Goal: Task Accomplishment & Management: Use online tool/utility

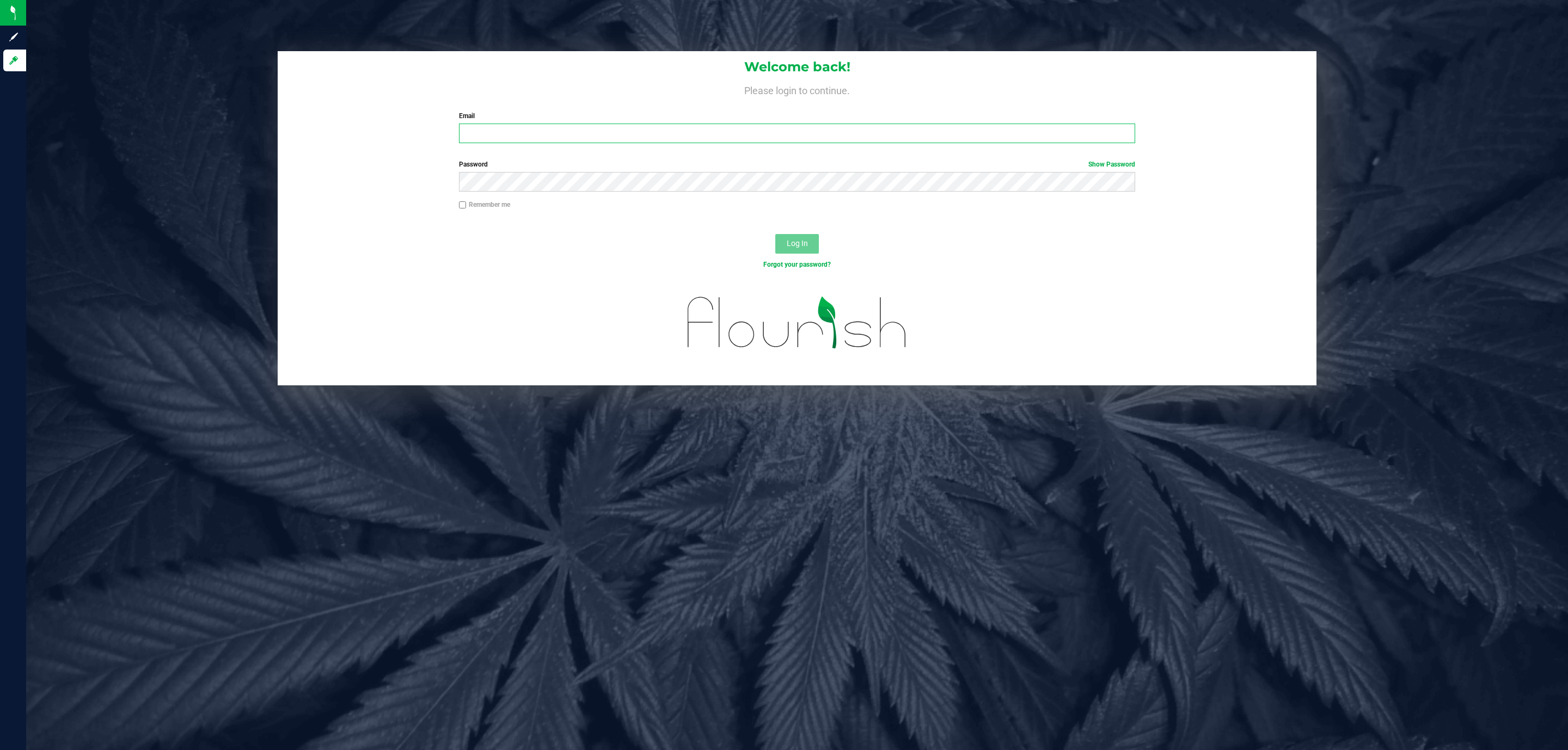
click at [578, 131] on input "Email" at bounding box center [797, 134] width 676 height 20
type input "[EMAIL_ADDRESS][DOMAIN_NAME]"
click at [775, 234] on button "Log In" at bounding box center [797, 244] width 43 height 20
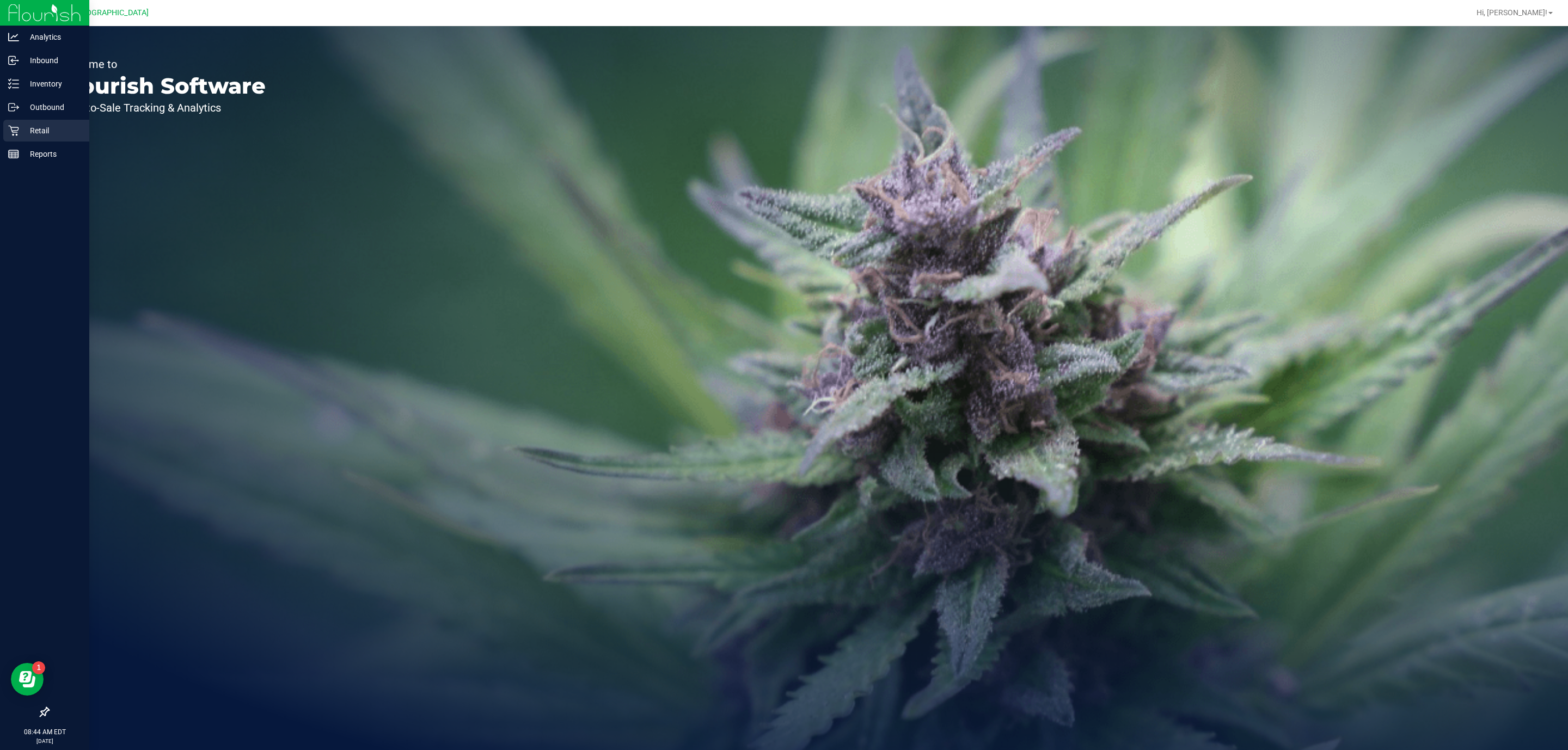
click at [58, 132] on p "Retail" at bounding box center [52, 131] width 65 height 13
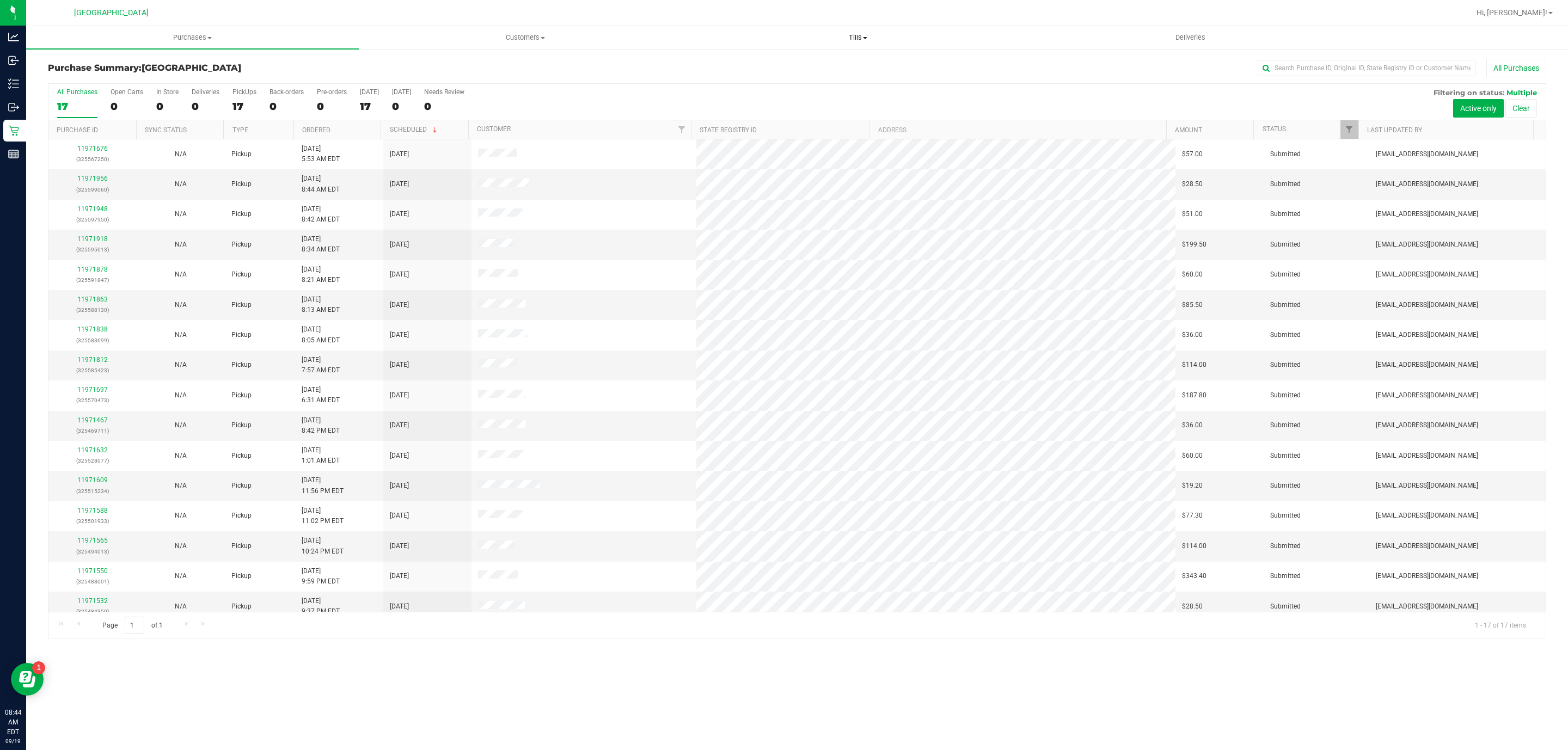
click at [841, 39] on span "Tills" at bounding box center [857, 38] width 331 height 10
click at [824, 63] on li "Manage tills" at bounding box center [858, 65] width 333 height 13
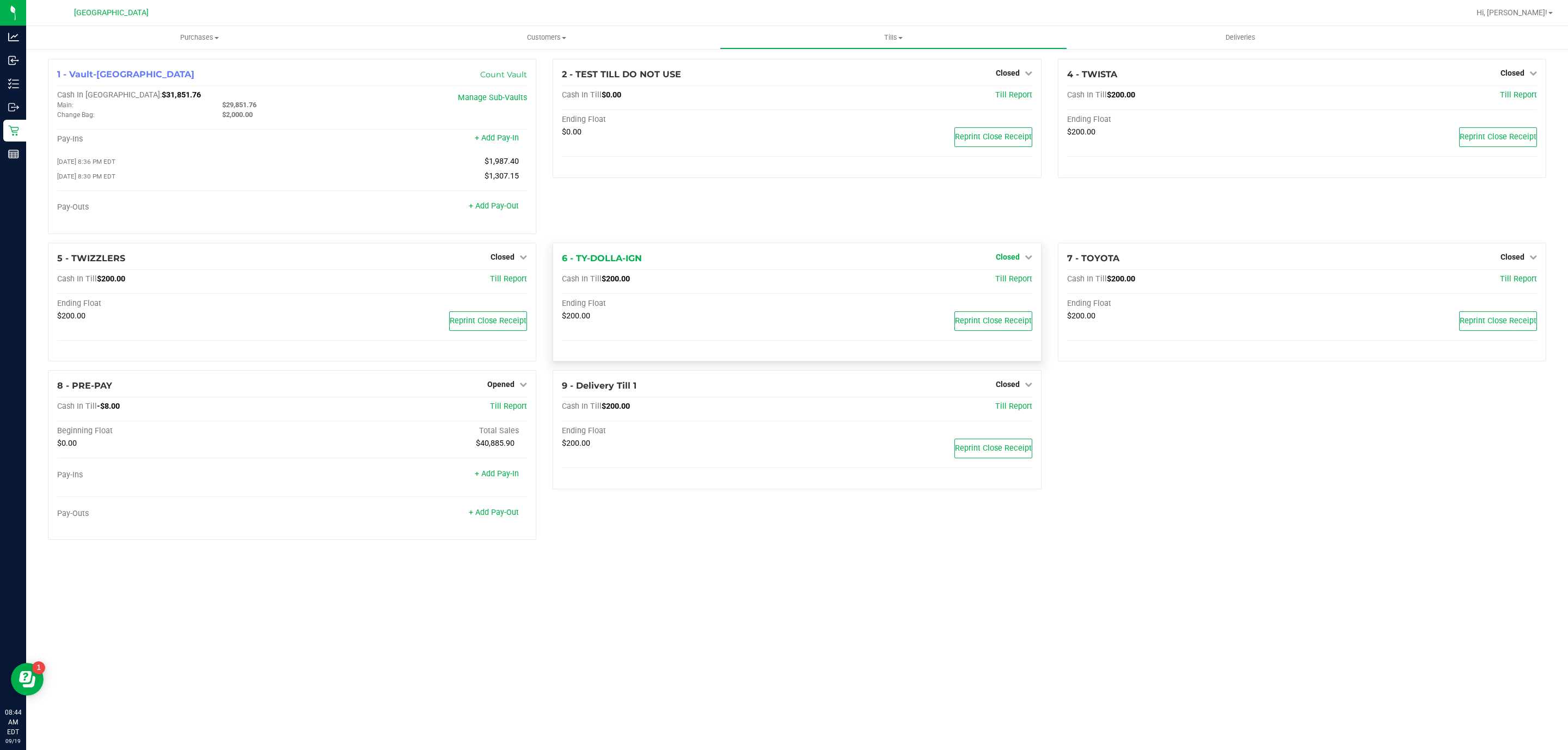
click at [1016, 262] on span "Closed" at bounding box center [1008, 257] width 24 height 9
click at [1013, 281] on link "Open Till" at bounding box center [1007, 279] width 29 height 9
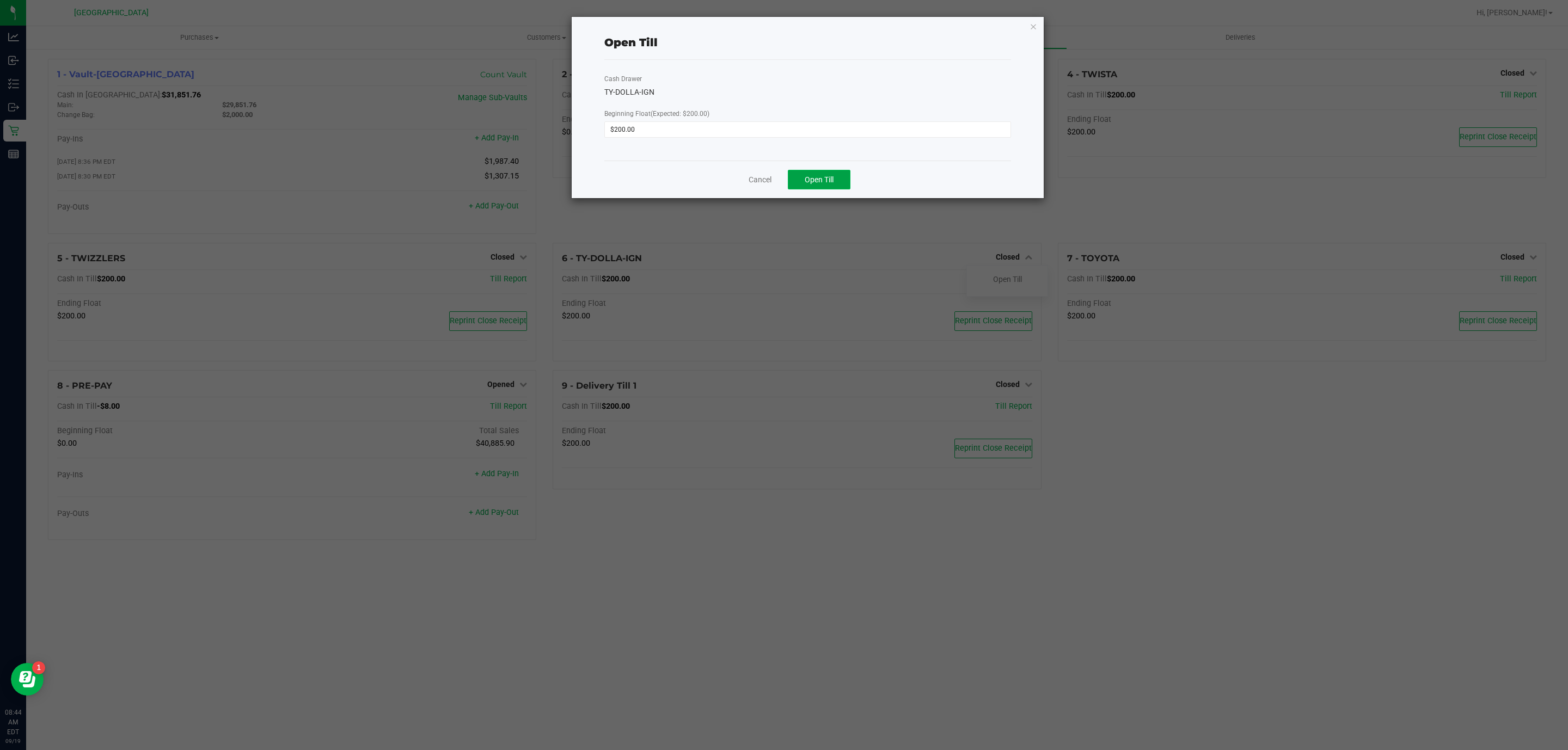
click at [815, 172] on button "Open Till" at bounding box center [819, 180] width 63 height 20
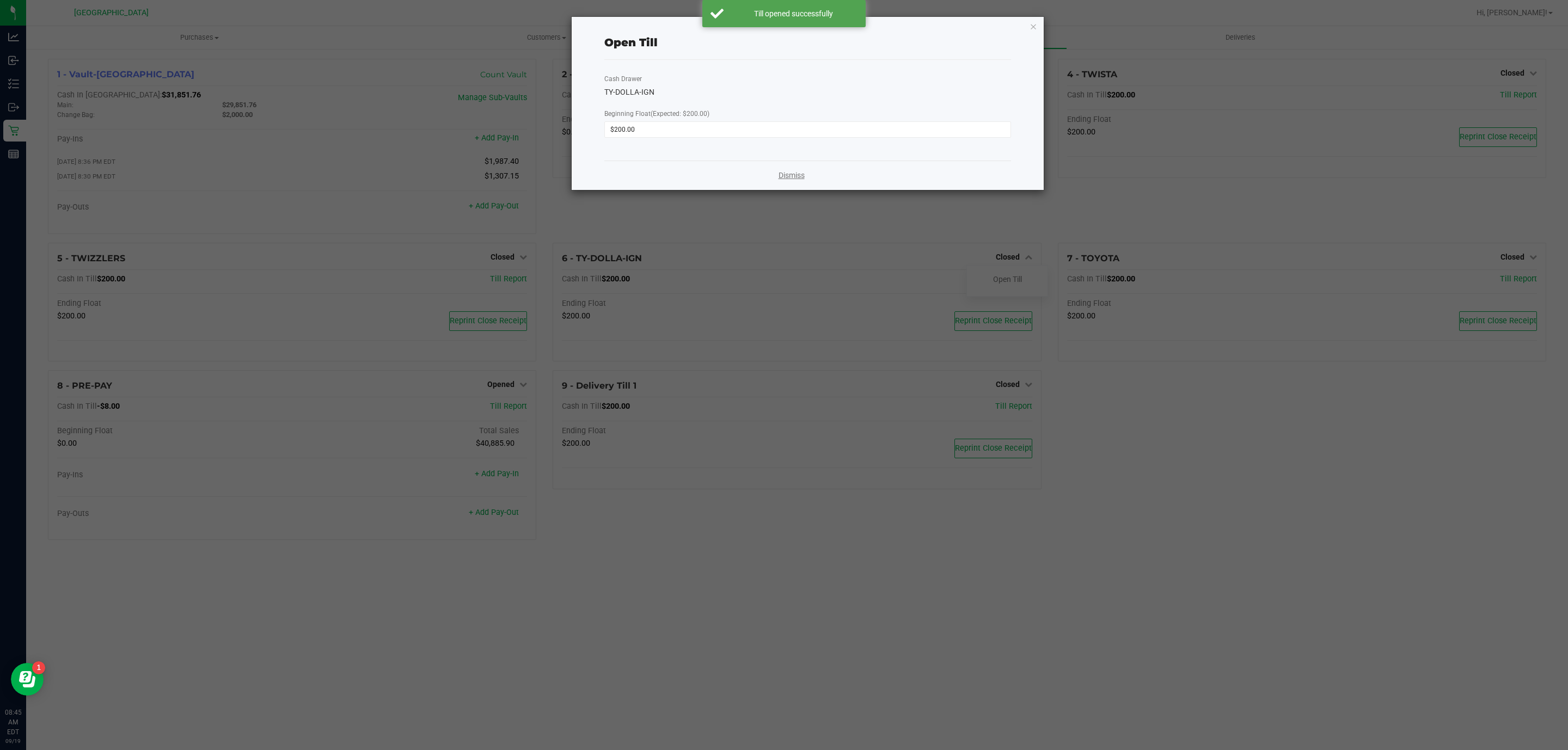
click at [794, 178] on link "Dismiss" at bounding box center [791, 176] width 26 height 11
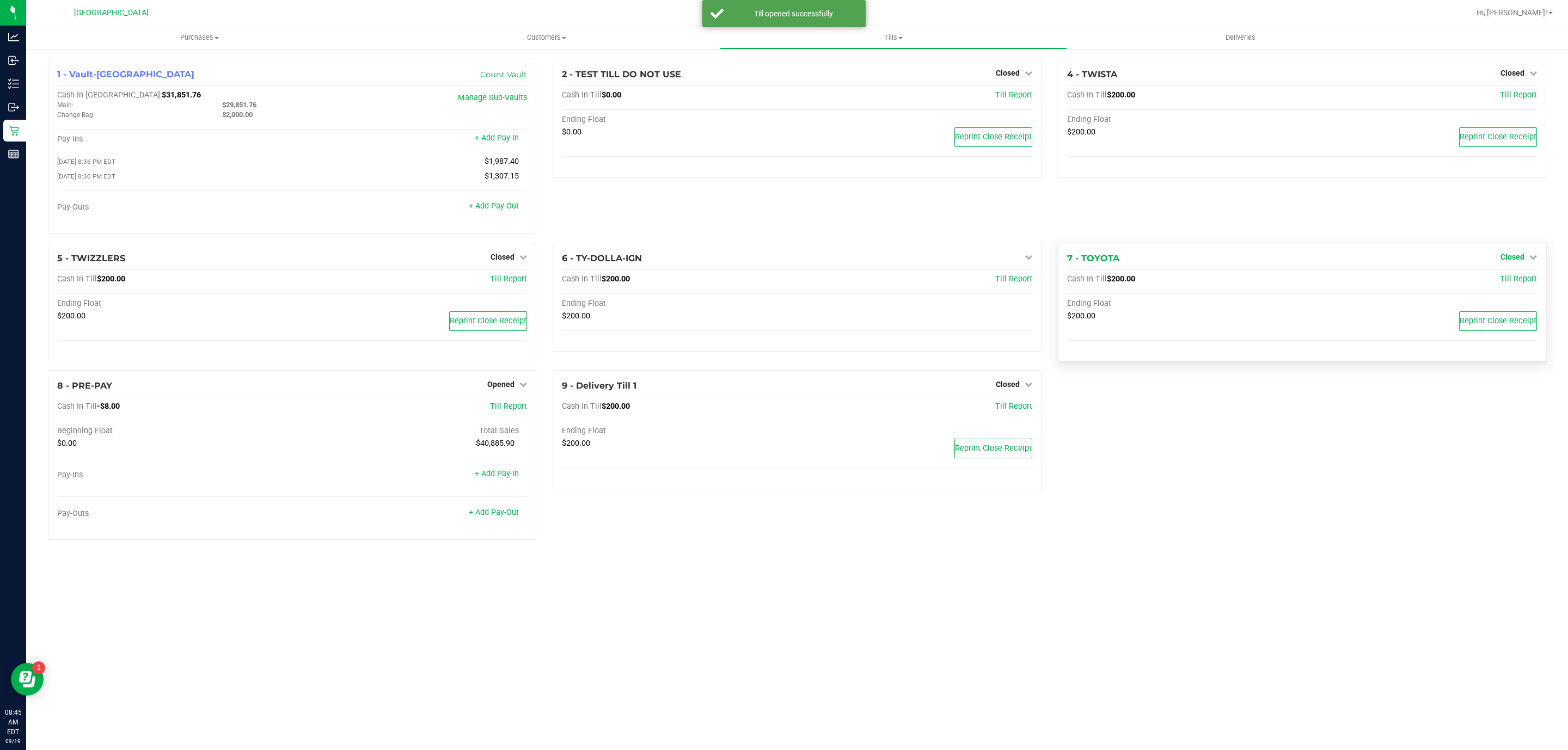
click at [1526, 258] on link "Closed" at bounding box center [1518, 257] width 36 height 9
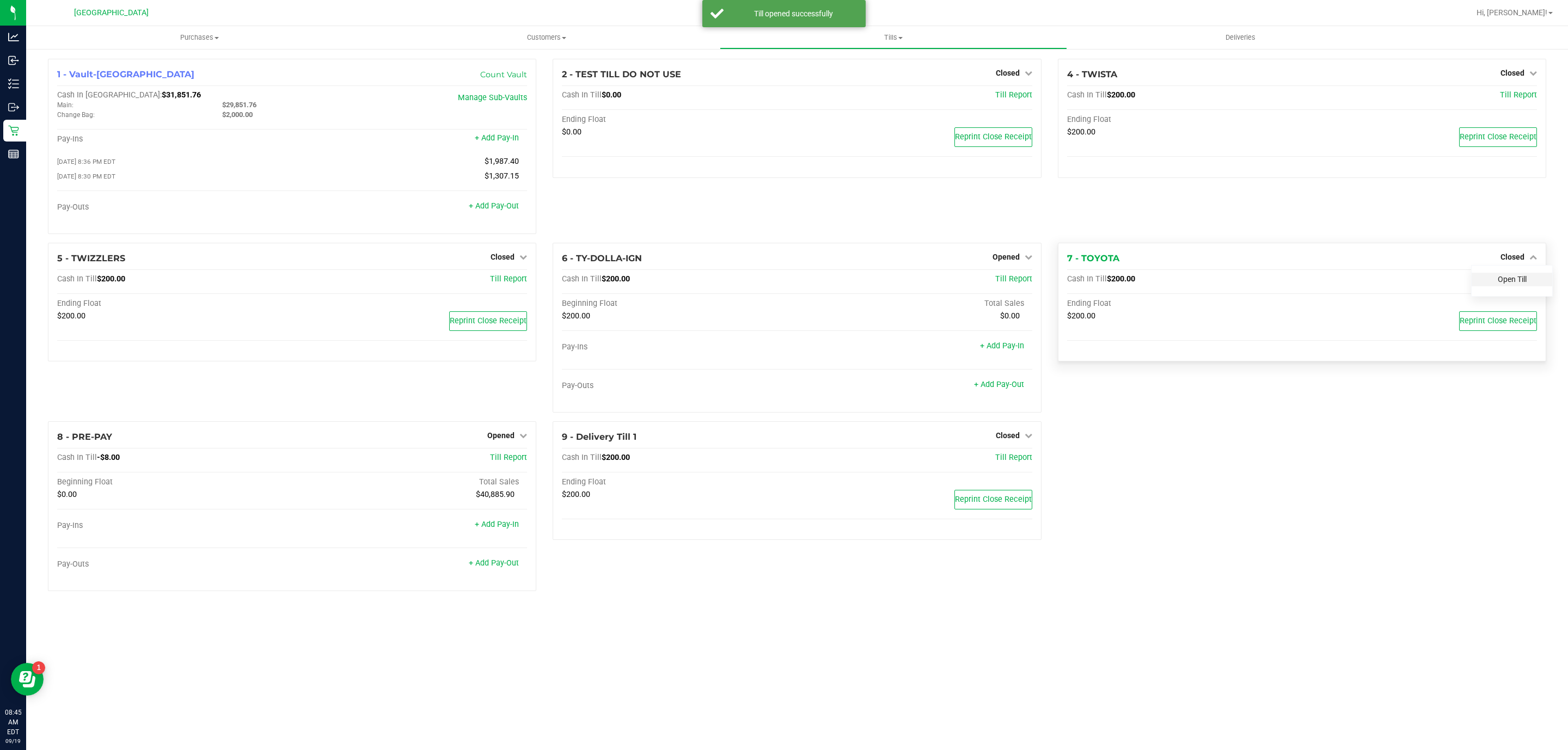
click at [1500, 279] on link "Open Till" at bounding box center [1512, 279] width 29 height 9
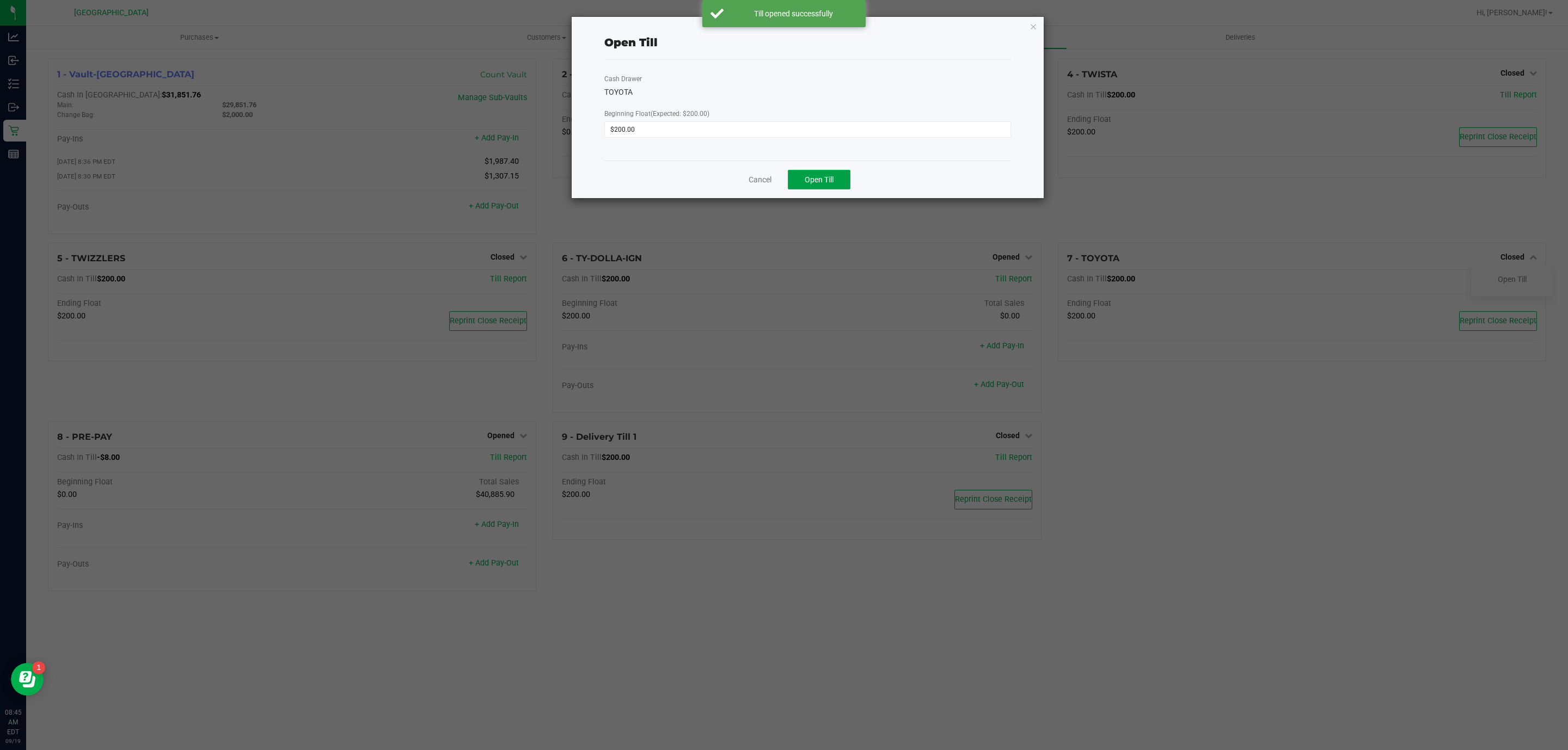
click at [824, 178] on span "Open Till" at bounding box center [819, 180] width 29 height 9
click at [783, 176] on link "Dismiss" at bounding box center [791, 176] width 26 height 11
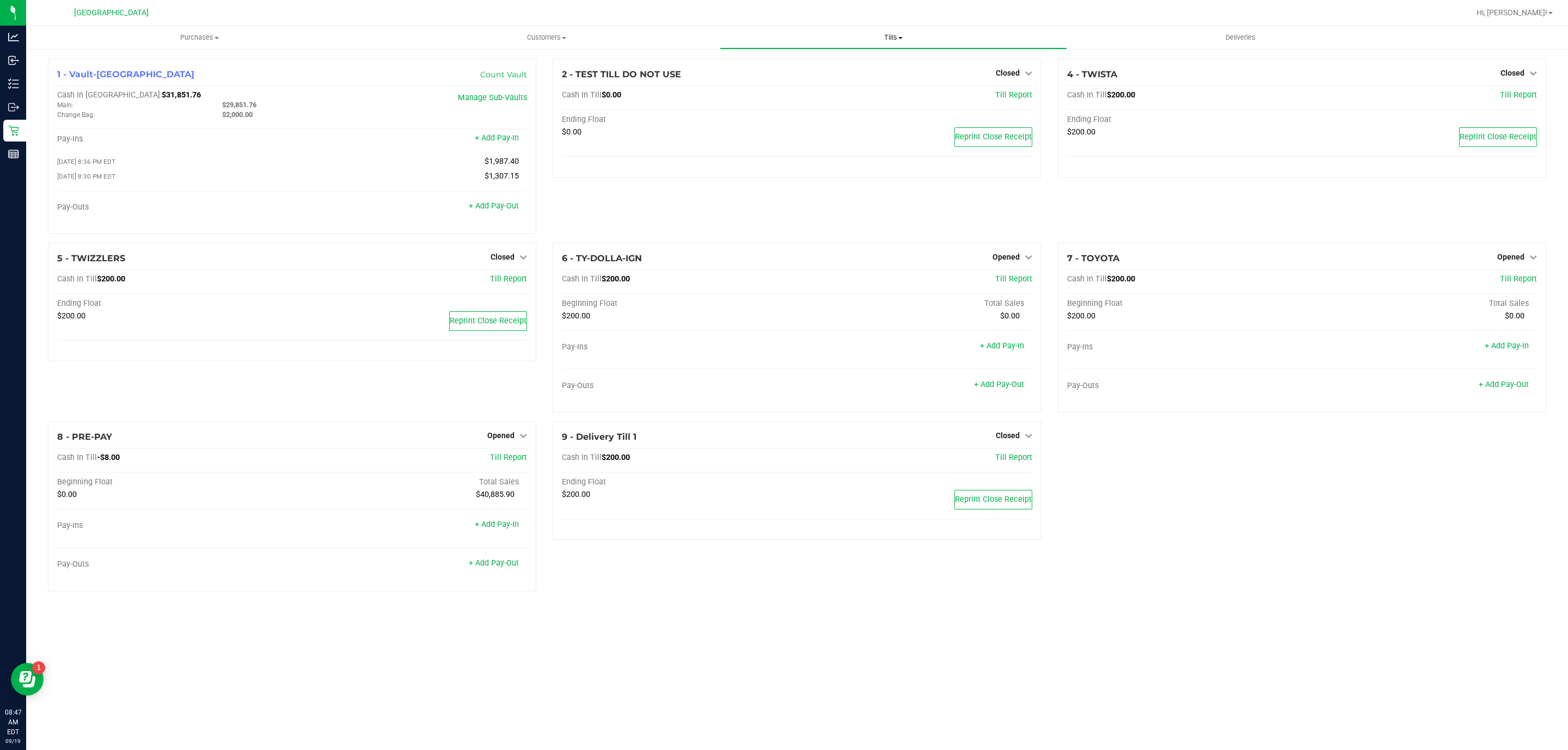
click at [912, 30] on uib-tab-heading "Tills Manage tills Reconcile e-payments" at bounding box center [893, 38] width 345 height 22
click at [834, 74] on li "Reconcile e-payments" at bounding box center [893, 79] width 347 height 13
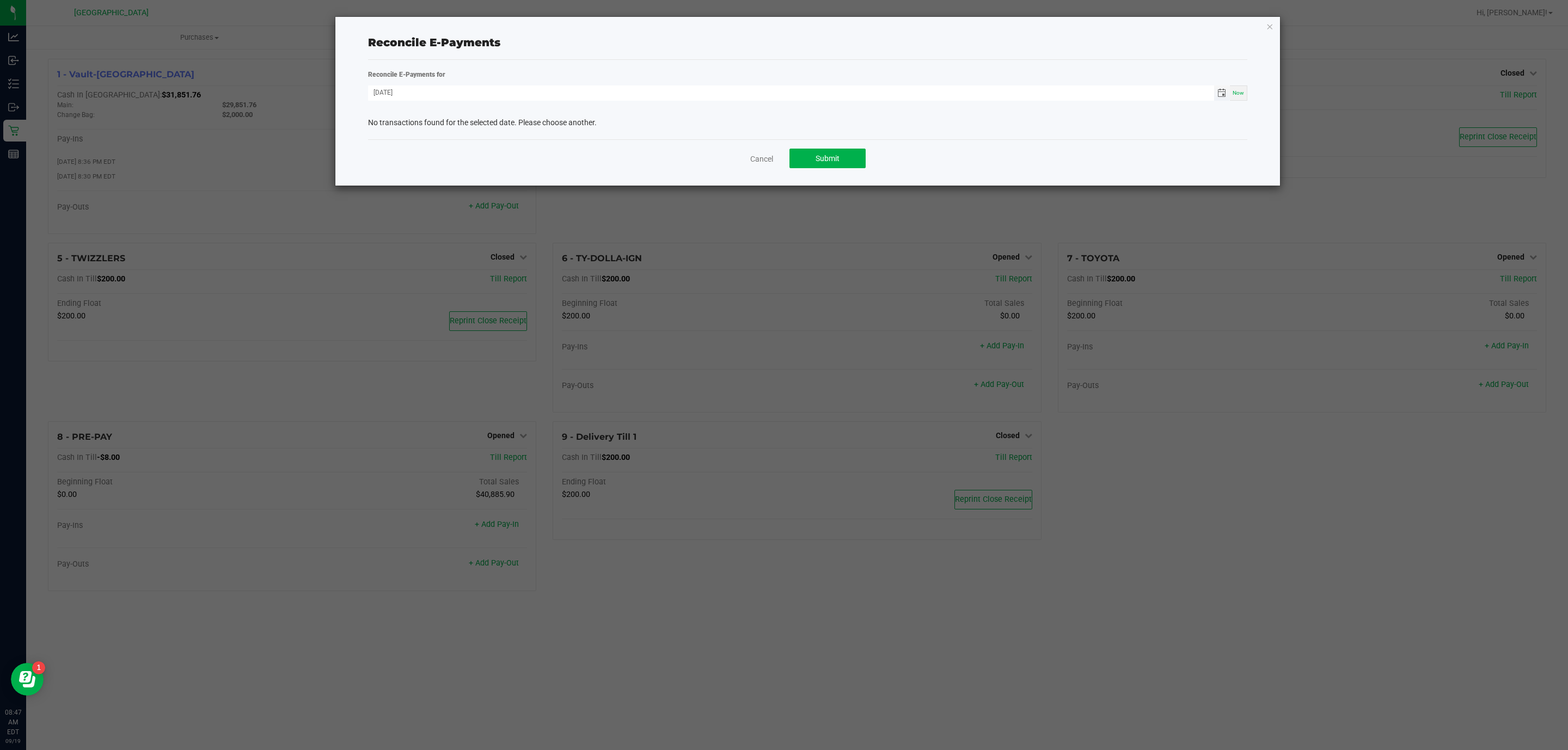
click at [1223, 97] on span "Toggle calendar" at bounding box center [1222, 93] width 9 height 9
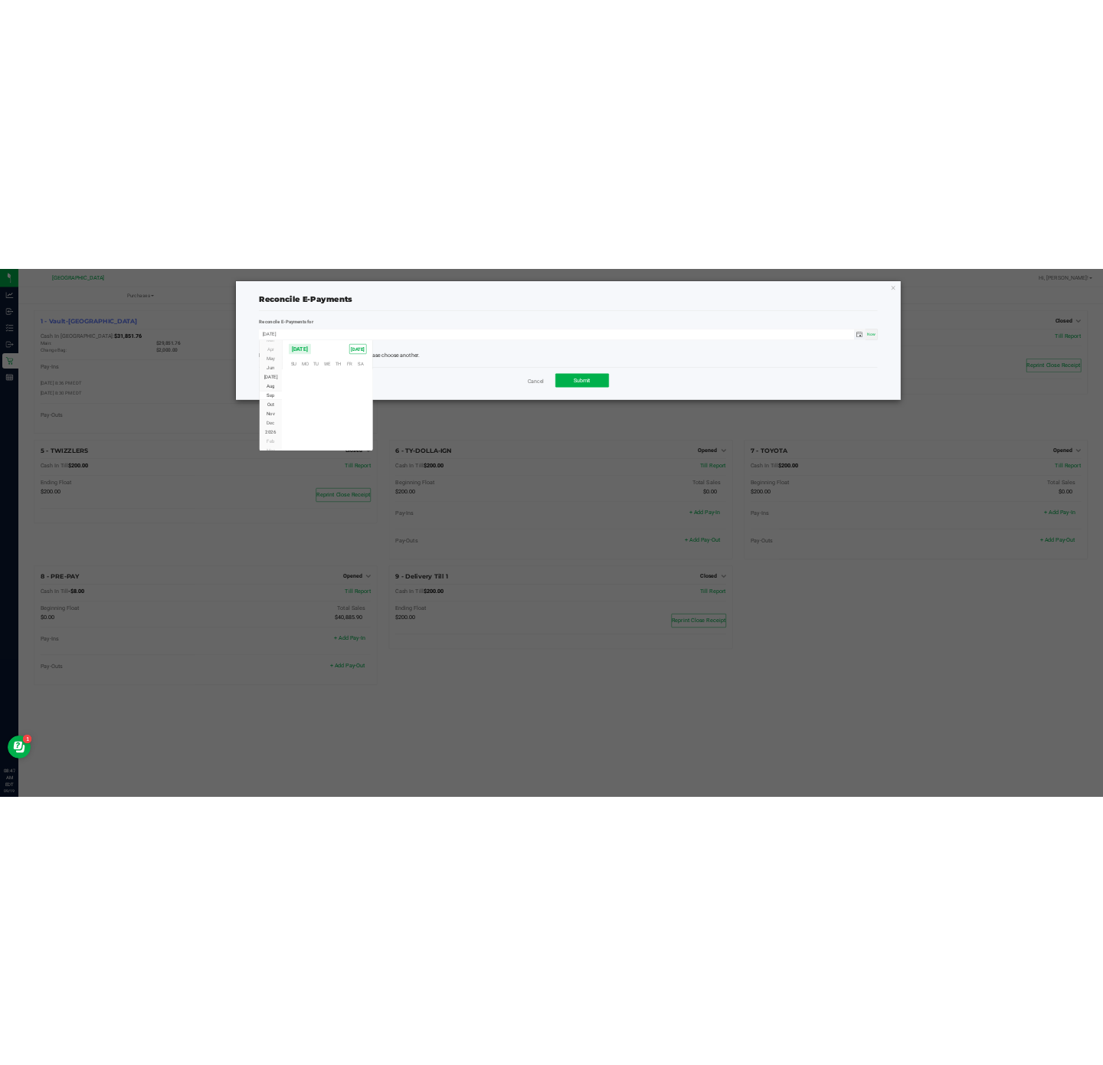
scroll to position [248390, 0]
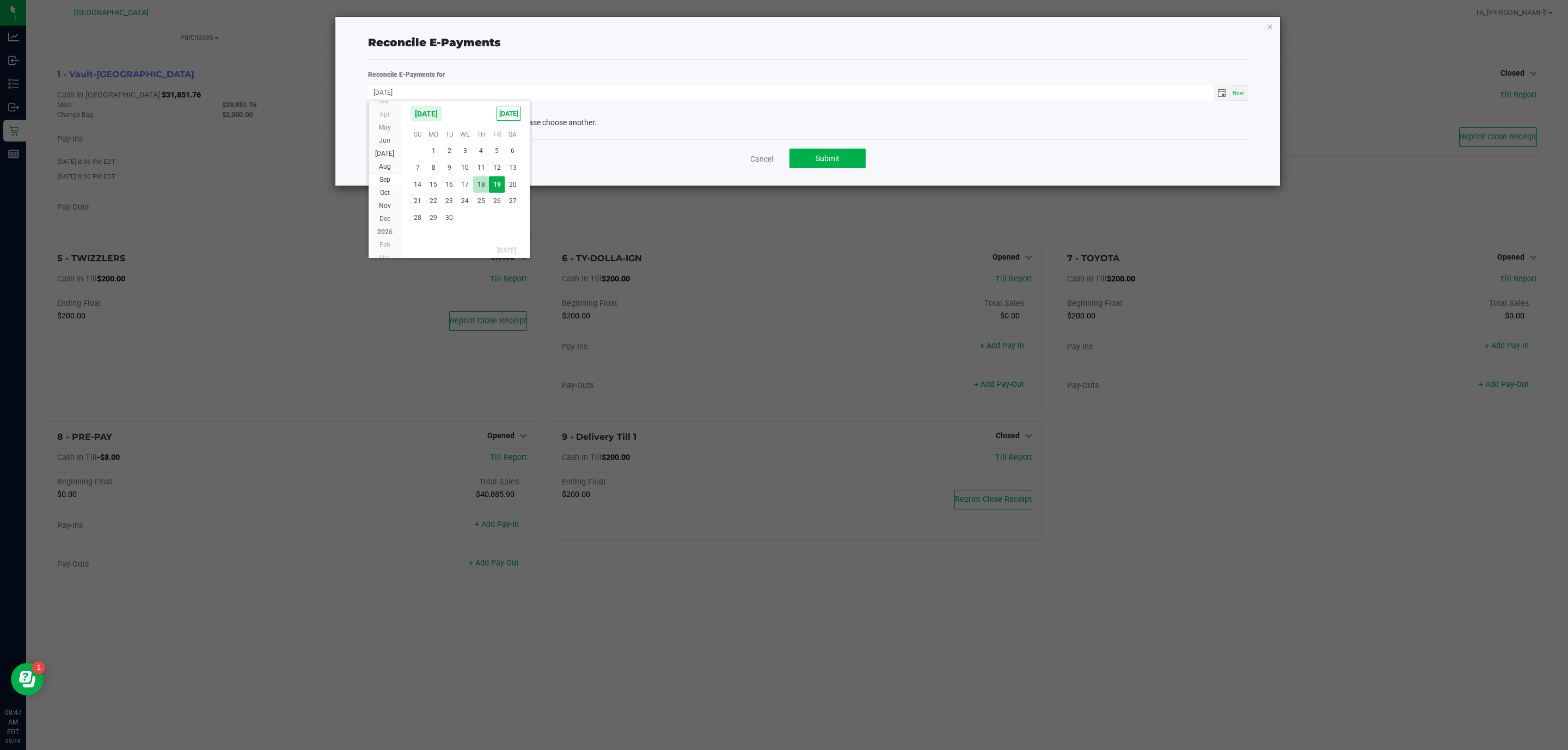
click at [479, 180] on span "18" at bounding box center [481, 185] width 16 height 17
type input "[DATE]"
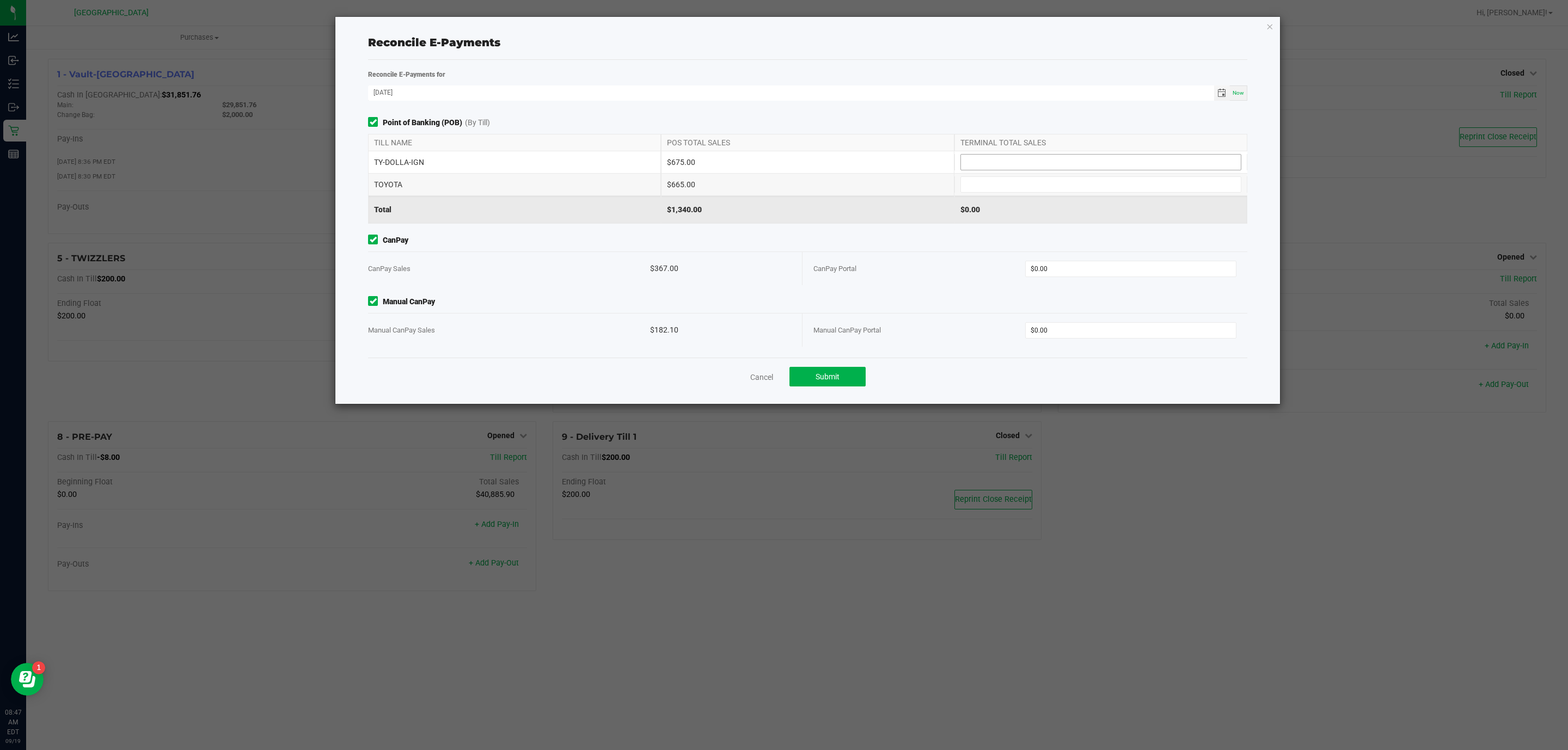
click at [1041, 164] on input at bounding box center [1101, 162] width 280 height 15
type input "$675.00"
click at [1064, 181] on input at bounding box center [1101, 184] width 280 height 15
type input "$665.00"
click at [997, 263] on div "CanPay Portal" at bounding box center [919, 269] width 212 height 33
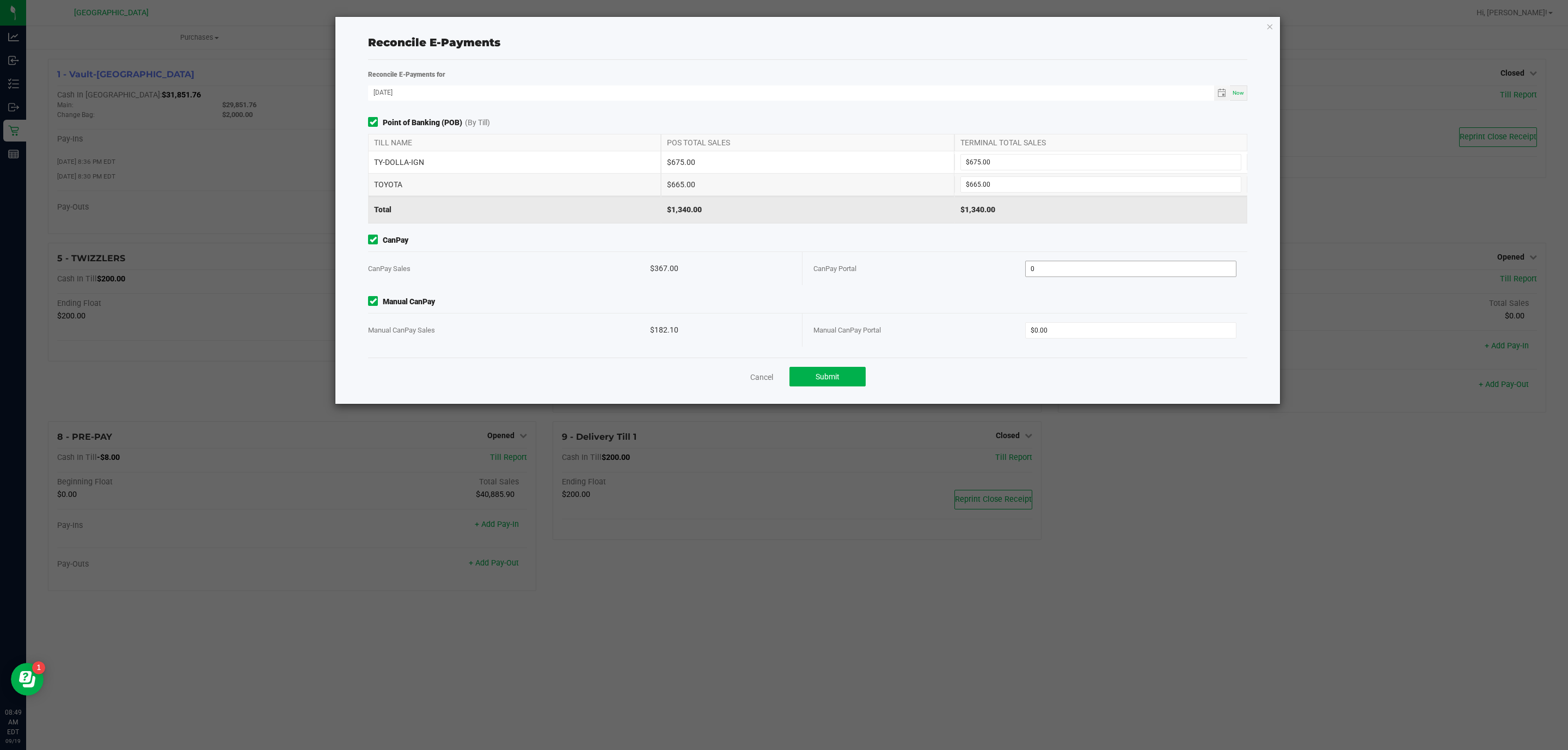
click at [1143, 269] on input "0" at bounding box center [1131, 269] width 210 height 15
click at [1142, 269] on input "0" at bounding box center [1131, 269] width 210 height 15
type input "$367.00"
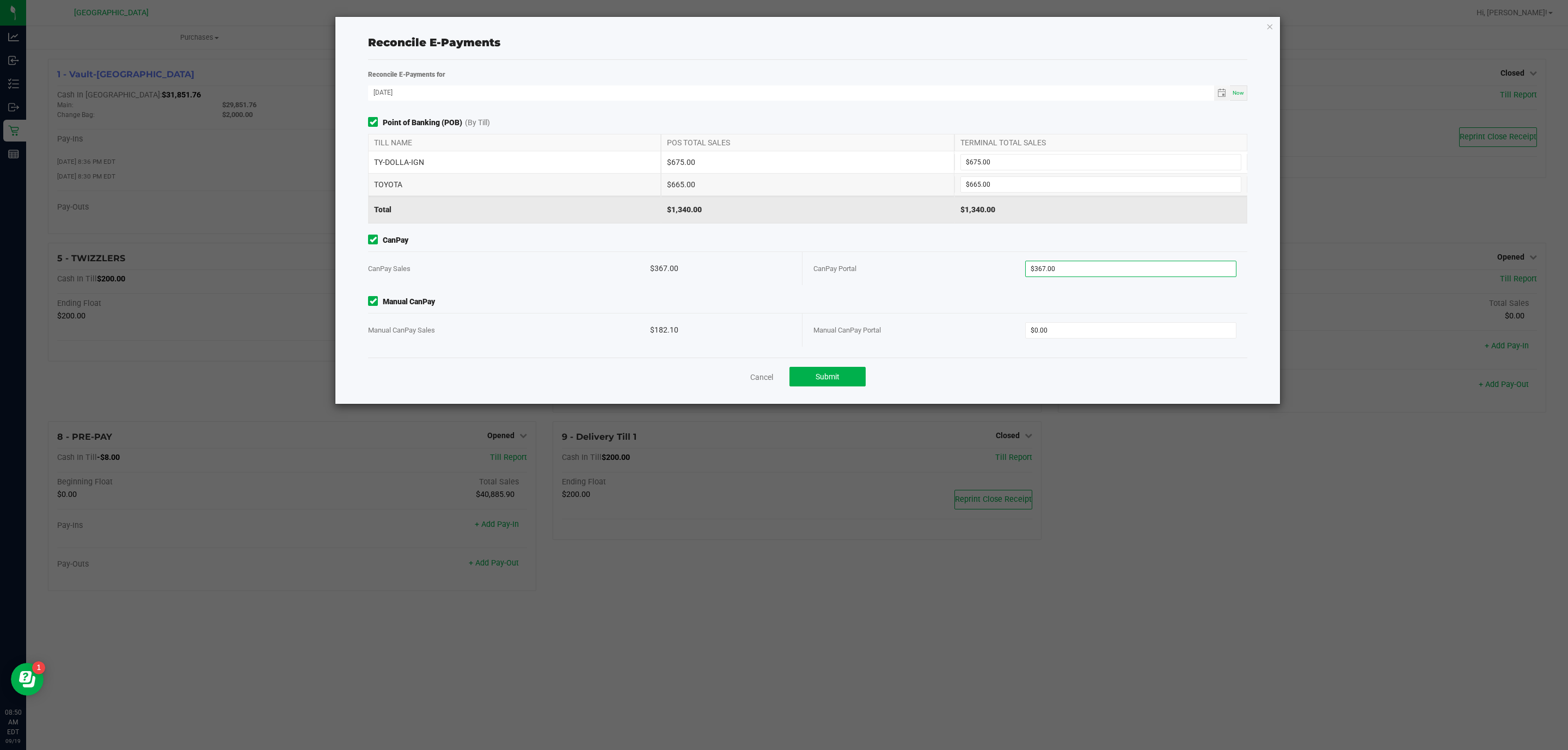
click at [1114, 238] on span "CanPay" at bounding box center [807, 240] width 879 height 11
click at [751, 380] on link "Cancel" at bounding box center [761, 377] width 23 height 11
